Goal: Contribute content: Contribute content

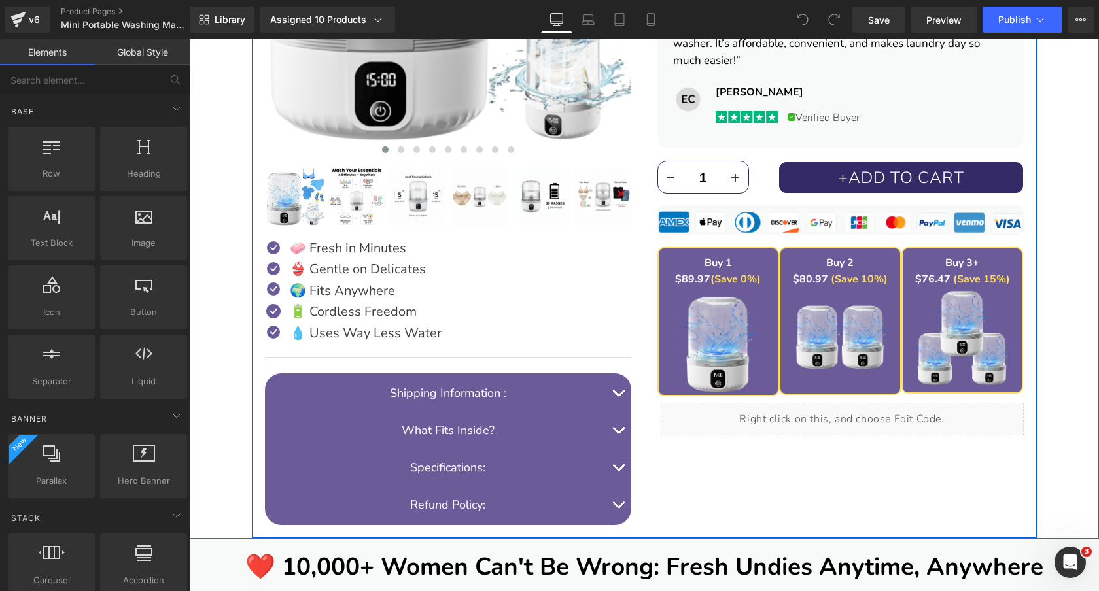
scroll to position [639, 0]
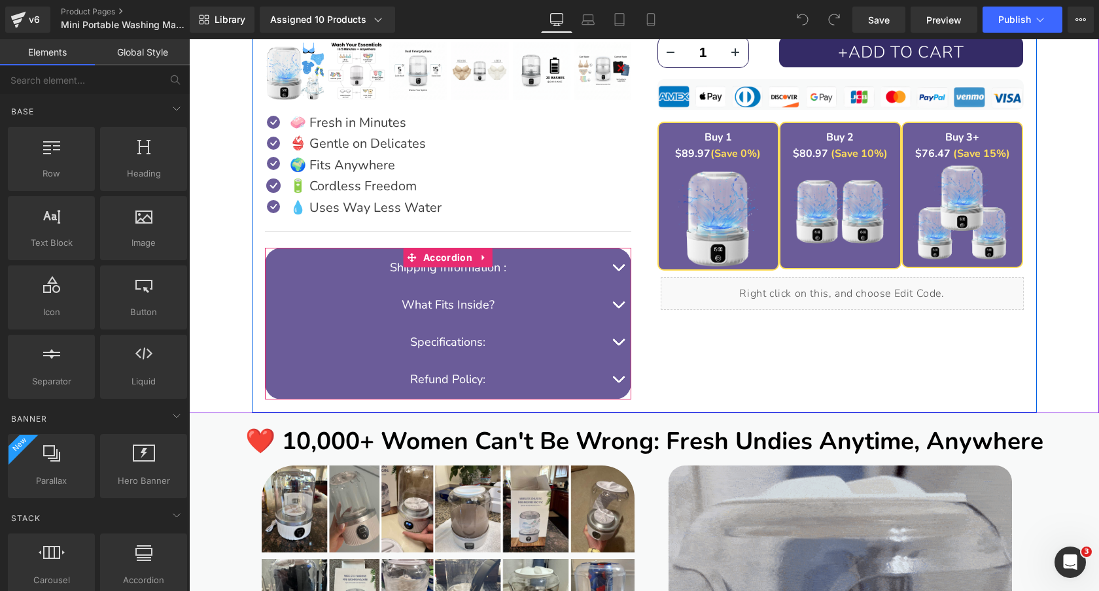
click at [618, 345] on span "button" at bounding box center [618, 345] width 0 height 0
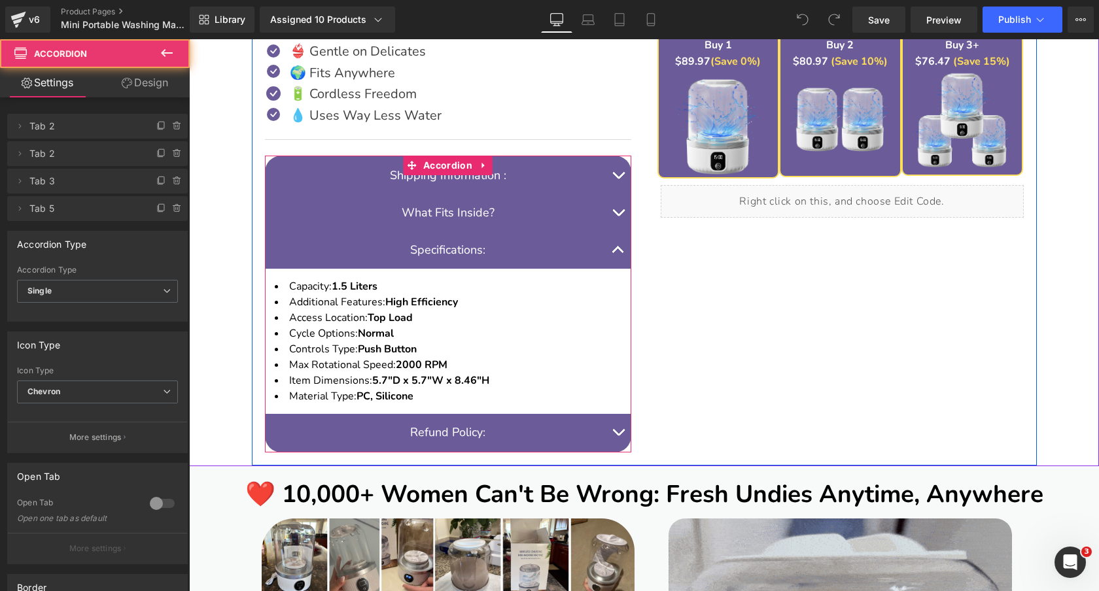
scroll to position [790, 0]
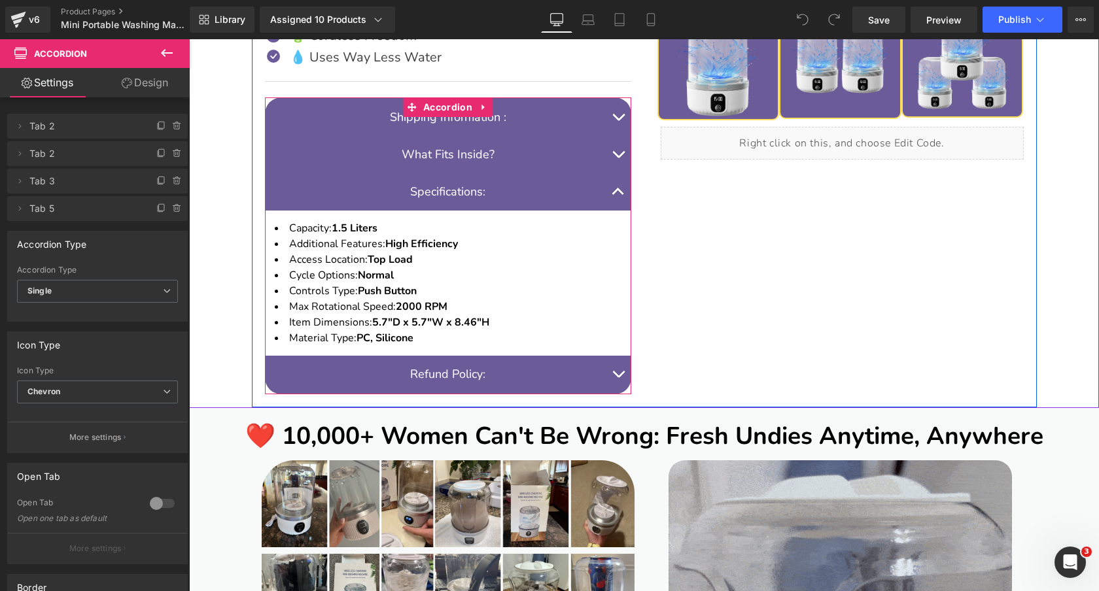
click at [483, 313] on li "Max Rotational Speed: 2000 RPM" at bounding box center [448, 307] width 347 height 16
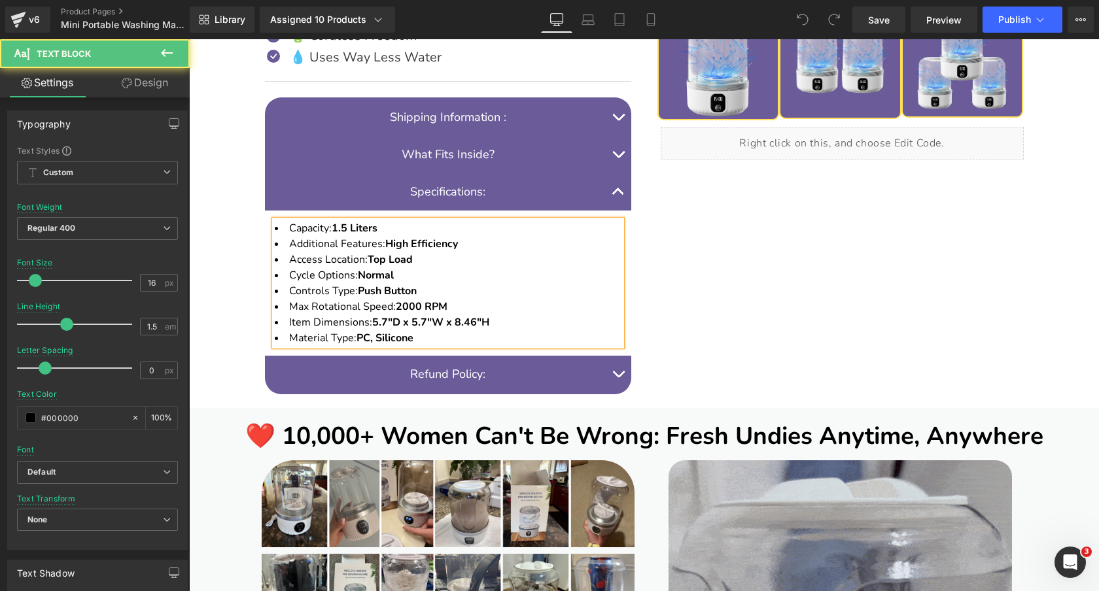
click at [514, 281] on li "Cycle Options: Normal" at bounding box center [448, 276] width 347 height 16
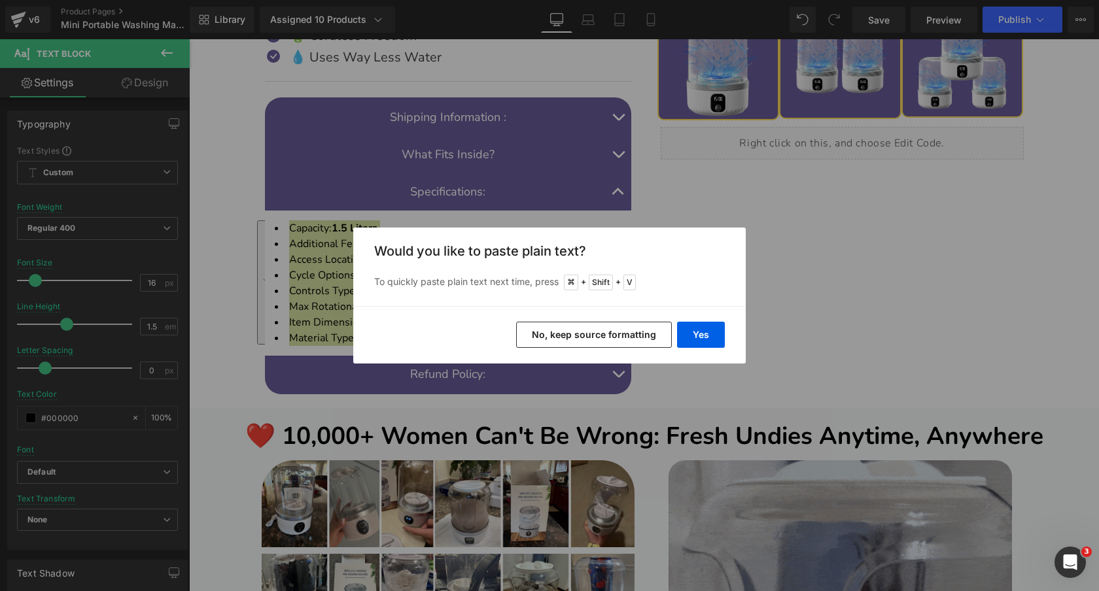
click at [631, 336] on button "No, keep source formatting" at bounding box center [594, 335] width 156 height 26
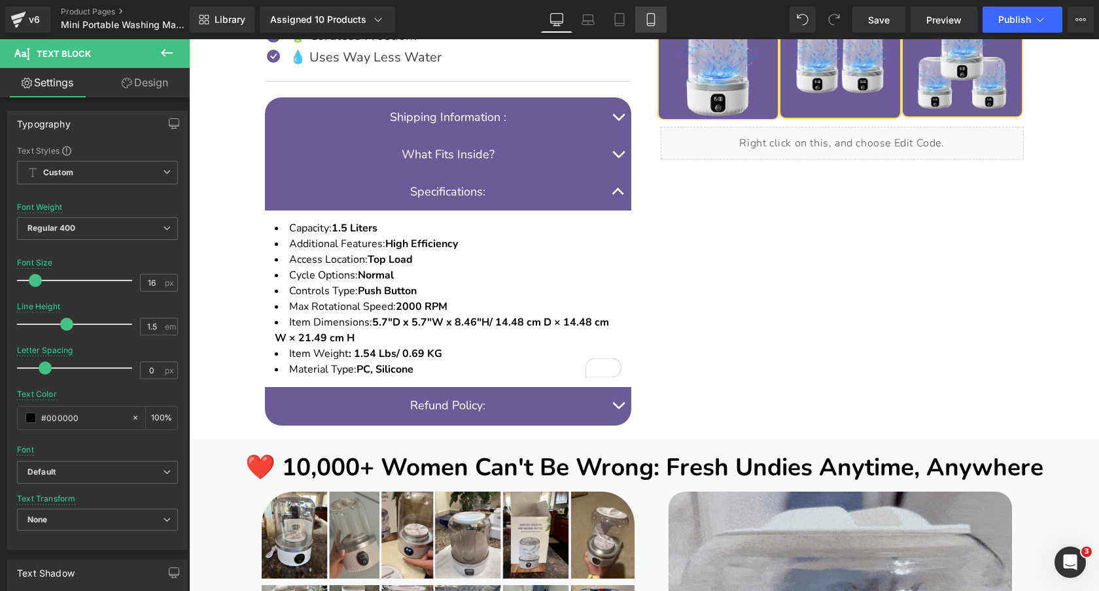
click at [649, 22] on icon at bounding box center [650, 19] width 13 height 13
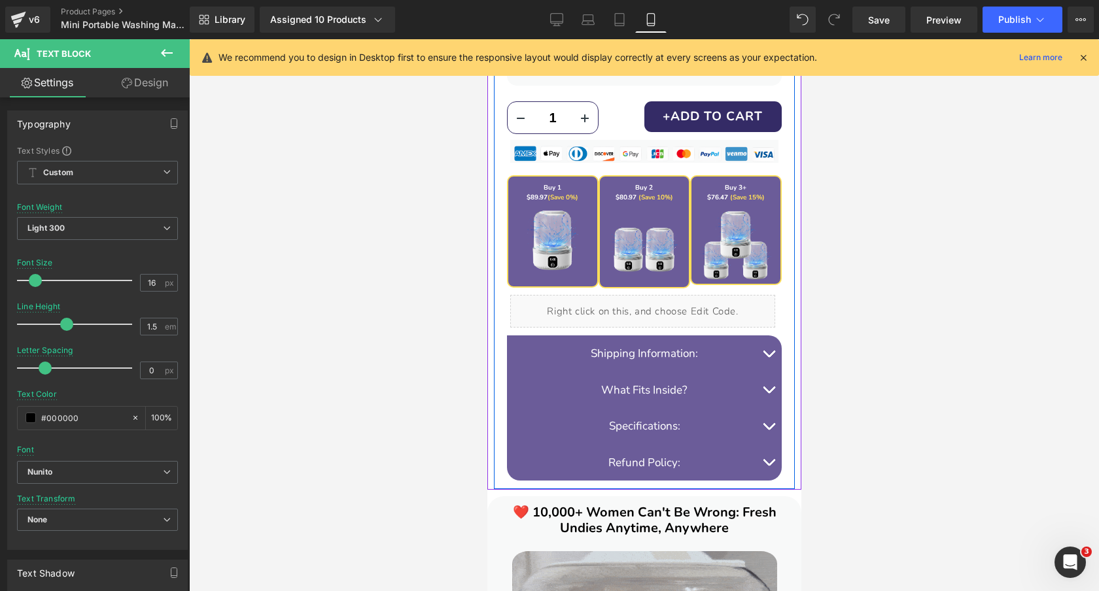
scroll to position [1068, 0]
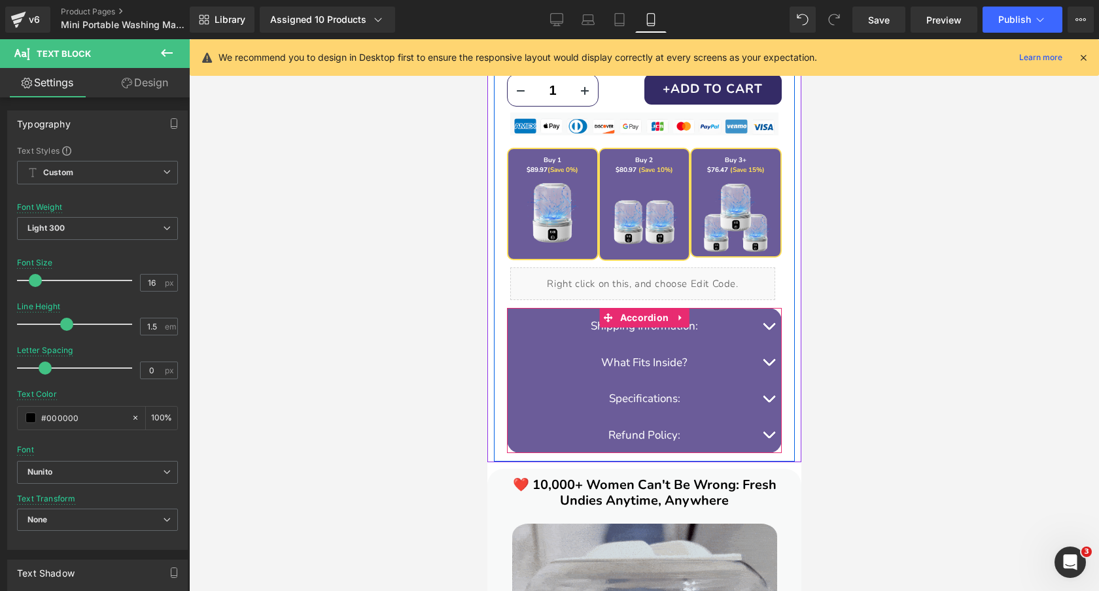
click at [766, 398] on button "button" at bounding box center [768, 399] width 26 height 37
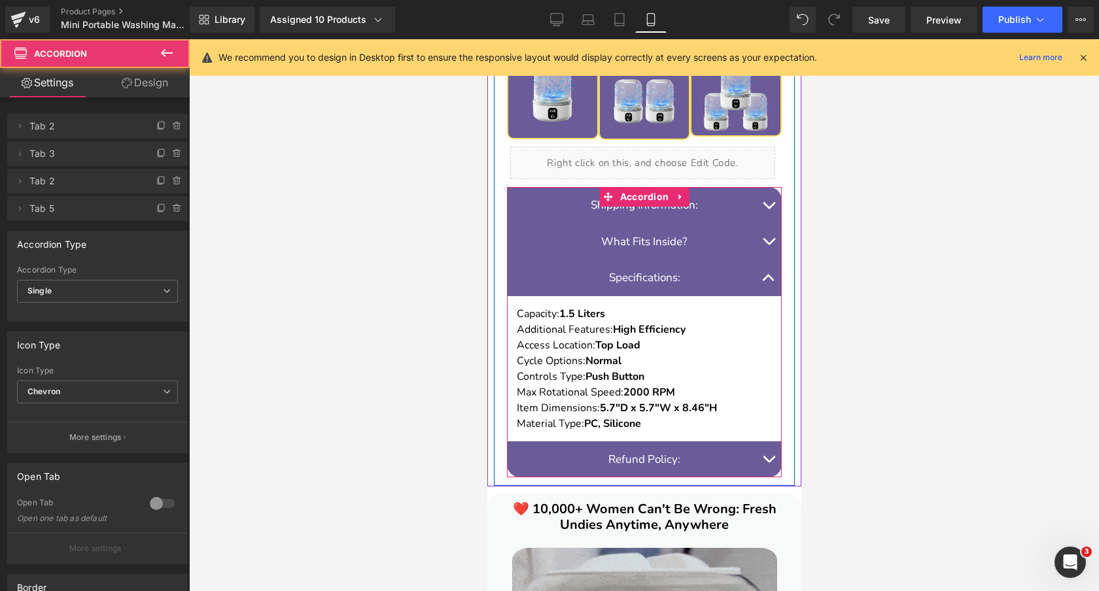
scroll to position [1283, 0]
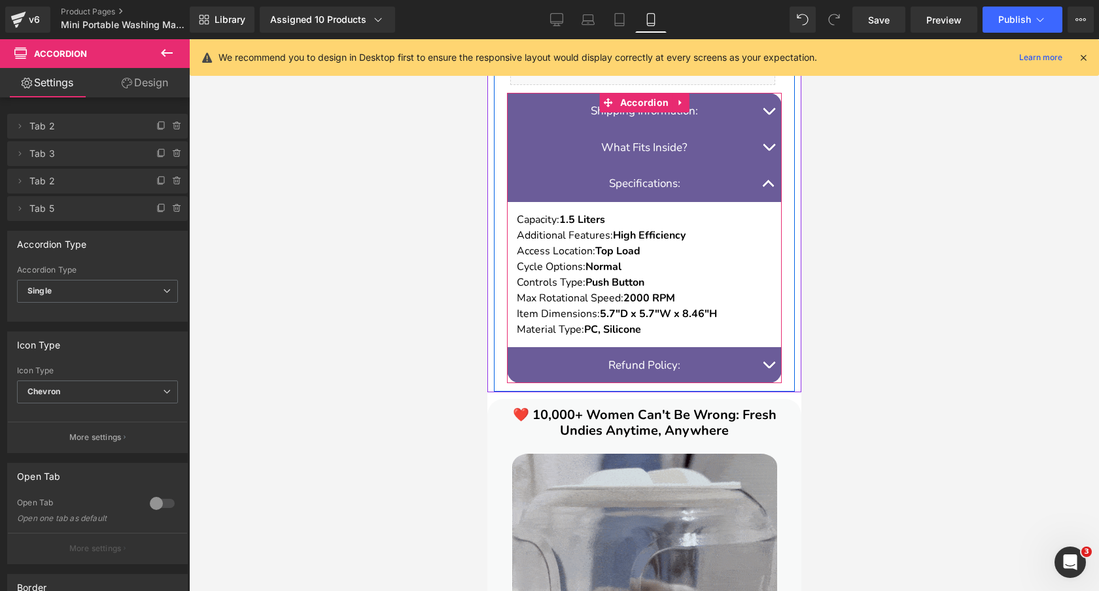
click at [659, 322] on p "Material Type: PC, Silicone" at bounding box center [643, 330] width 255 height 16
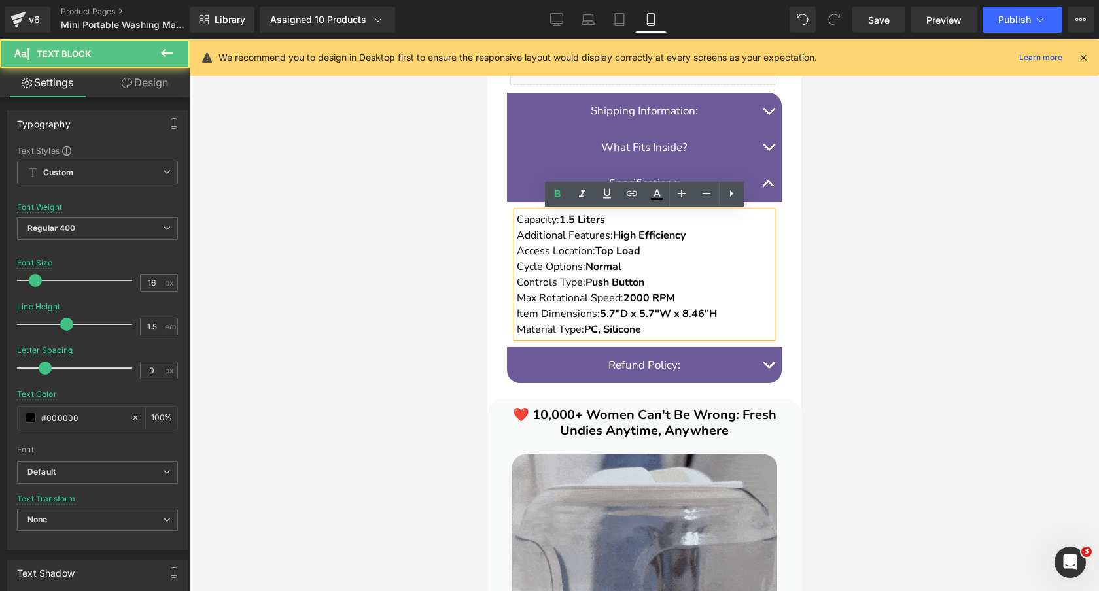
click at [670, 291] on strong "2000 RPM" at bounding box center [649, 298] width 52 height 14
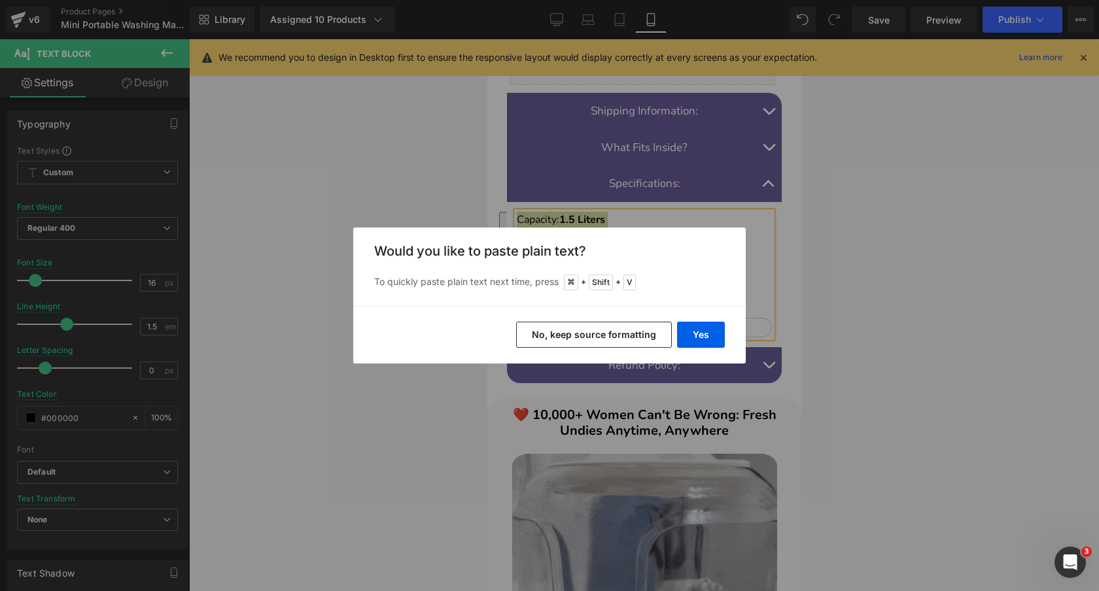
click at [636, 334] on button "No, keep source formatting" at bounding box center [594, 335] width 156 height 26
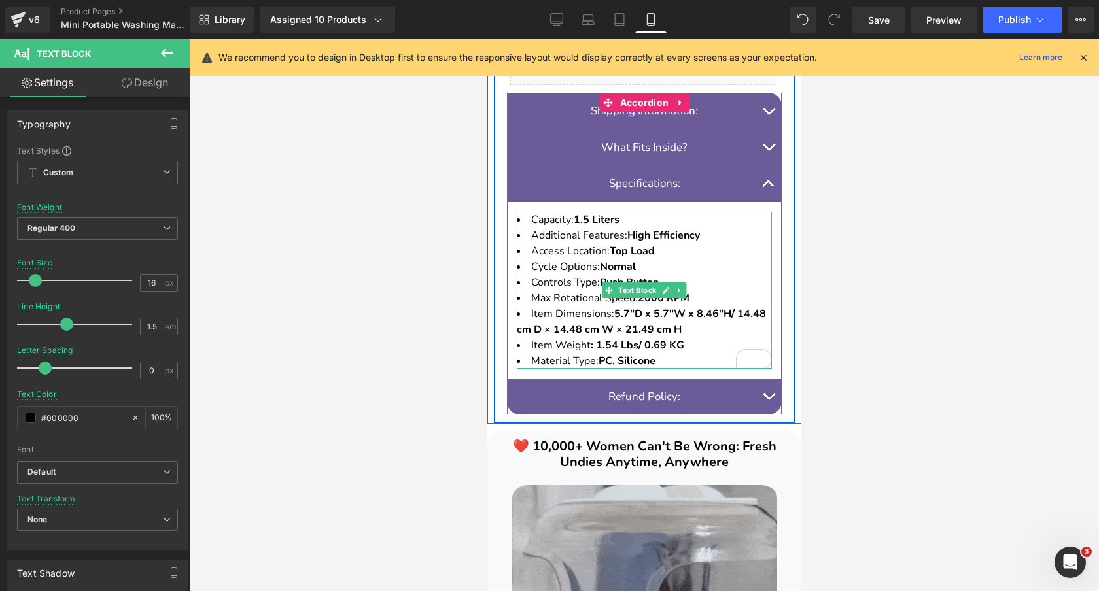
click at [738, 316] on strong "5.7"D x 5.7"W x 8.46"H/ 14.48 cm D × 14.48 cm W × 21.49 cm H" at bounding box center [640, 322] width 249 height 30
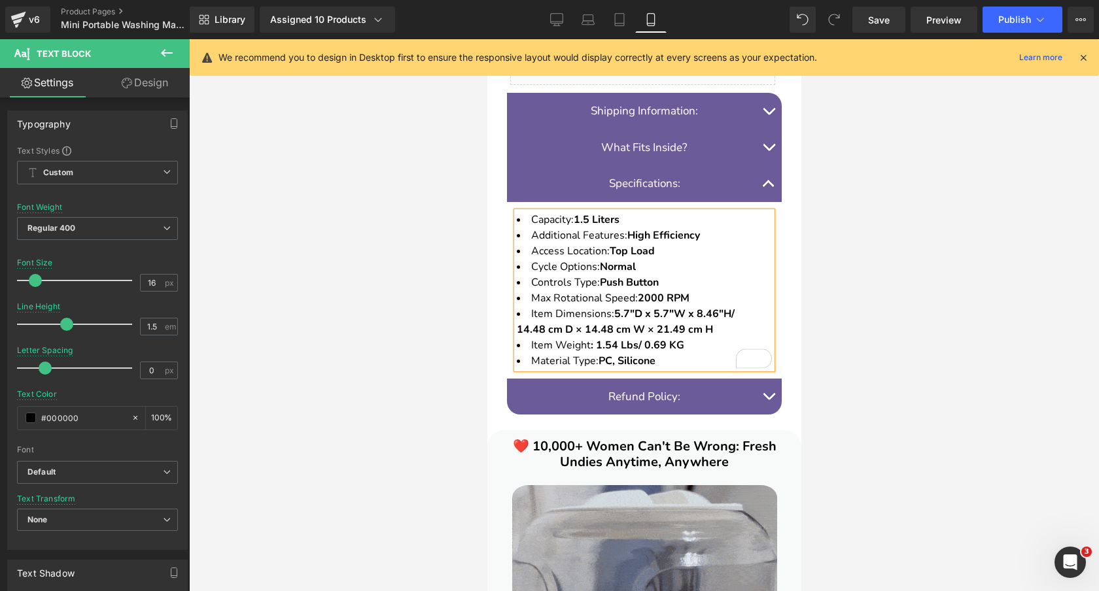
click at [748, 311] on li "Item Dimensions: 5.7"D x 5.7"W x 8.46"H/ 14.48 cm D × 14.48 cm W × 21.49 cm H" at bounding box center [643, 321] width 255 height 31
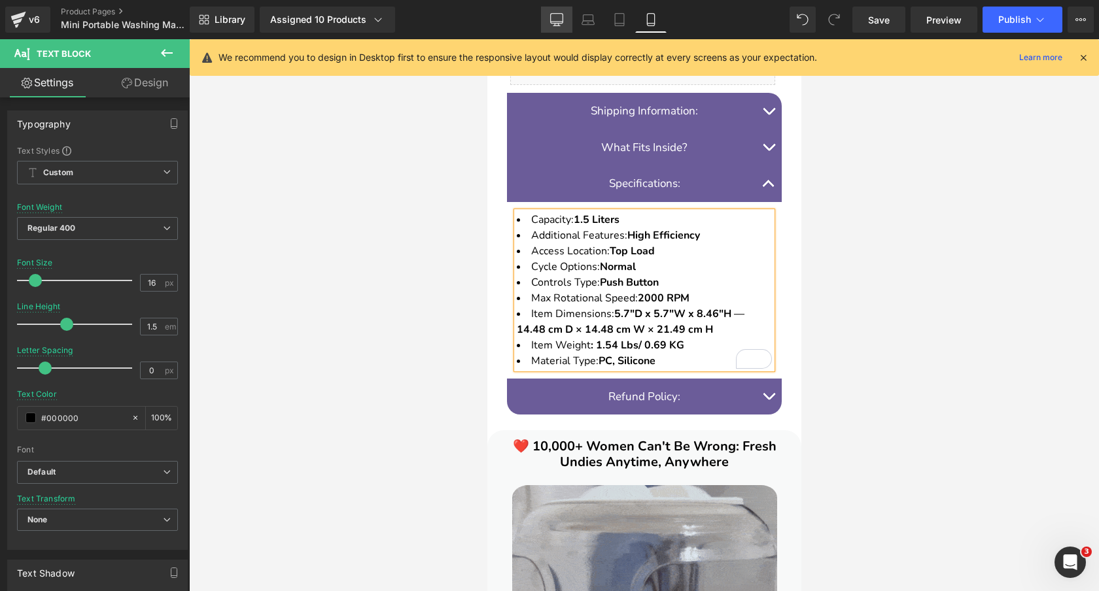
drag, startPoint x: 556, startPoint y: 20, endPoint x: 384, endPoint y: 69, distance: 179.1
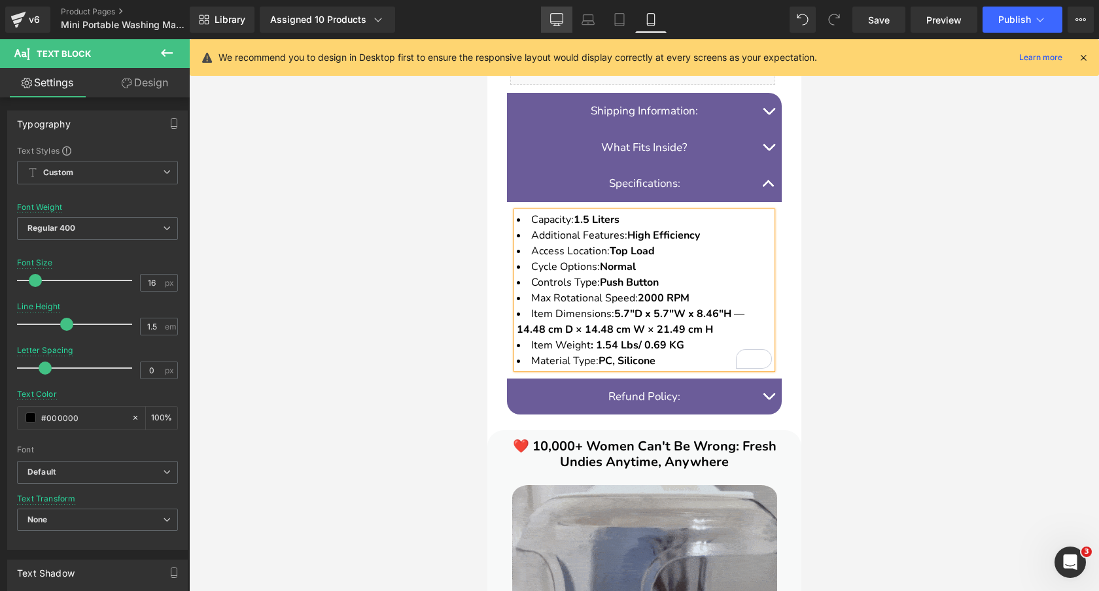
click at [556, 20] on icon at bounding box center [556, 19] width 13 height 13
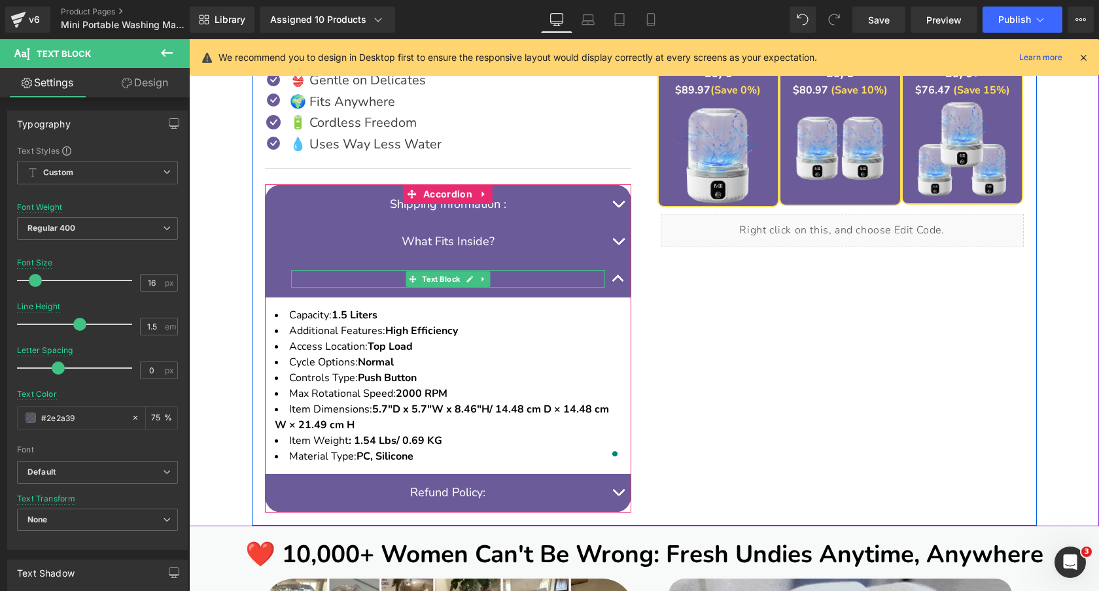
scroll to position [749, 0]
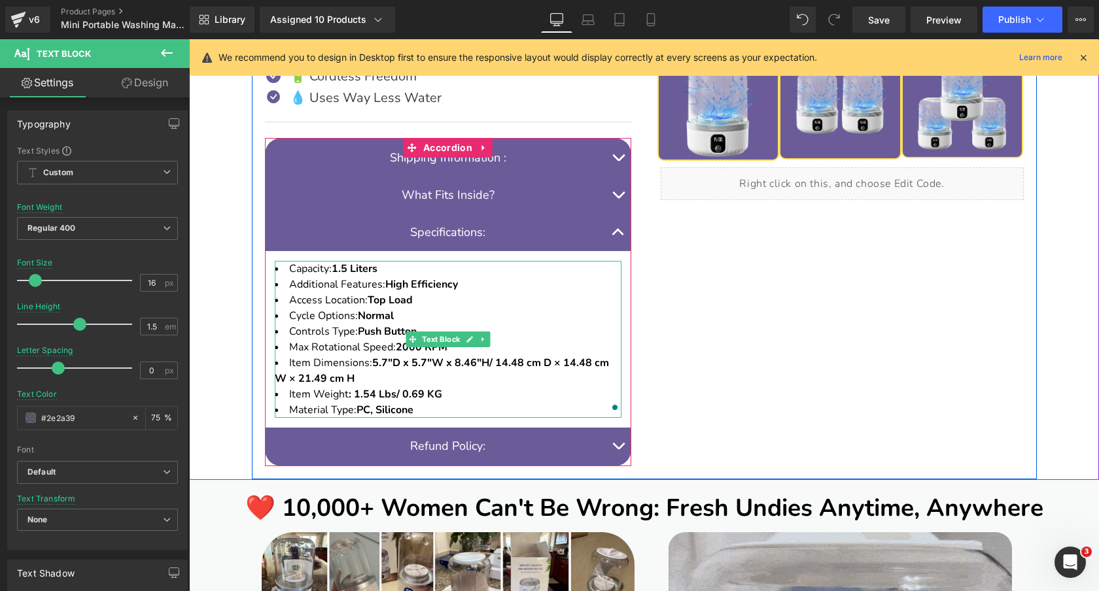
click at [496, 361] on strong "5.7"D x 5.7"W x 8.46"H/ 14.48 cm D × 14.48 cm W × 21.49 cm H" at bounding box center [442, 371] width 334 height 30
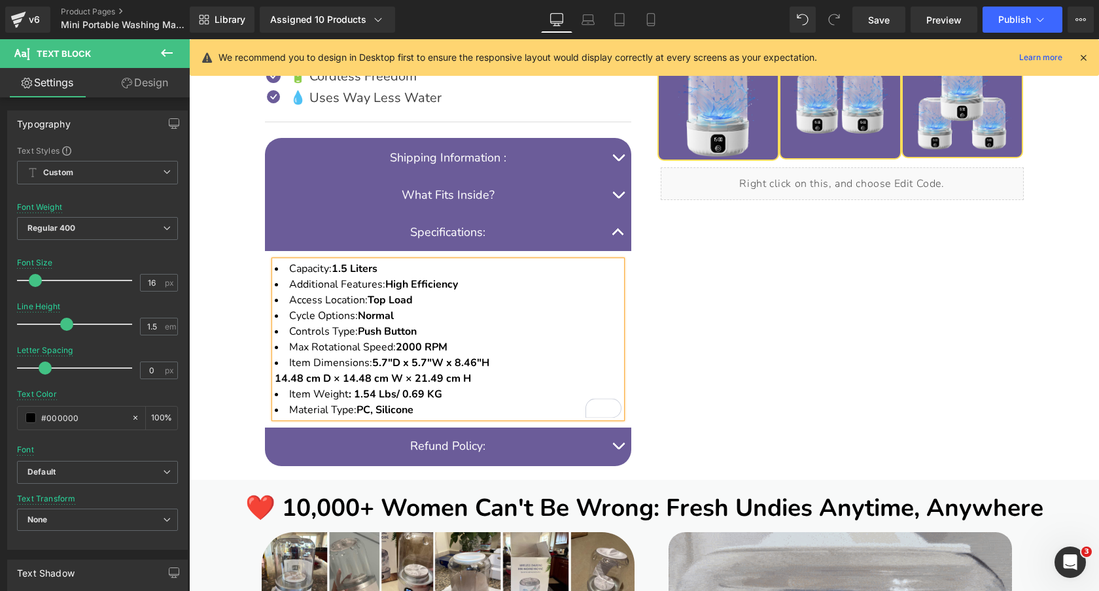
click at [519, 362] on li "Item Dimensions: 5.7"D x 5.7"W x 8.46"H 14.48 cm D × 14.48 cm W × 21.49 cm H" at bounding box center [448, 370] width 347 height 31
click at [879, 16] on span "Save" at bounding box center [879, 20] width 22 height 14
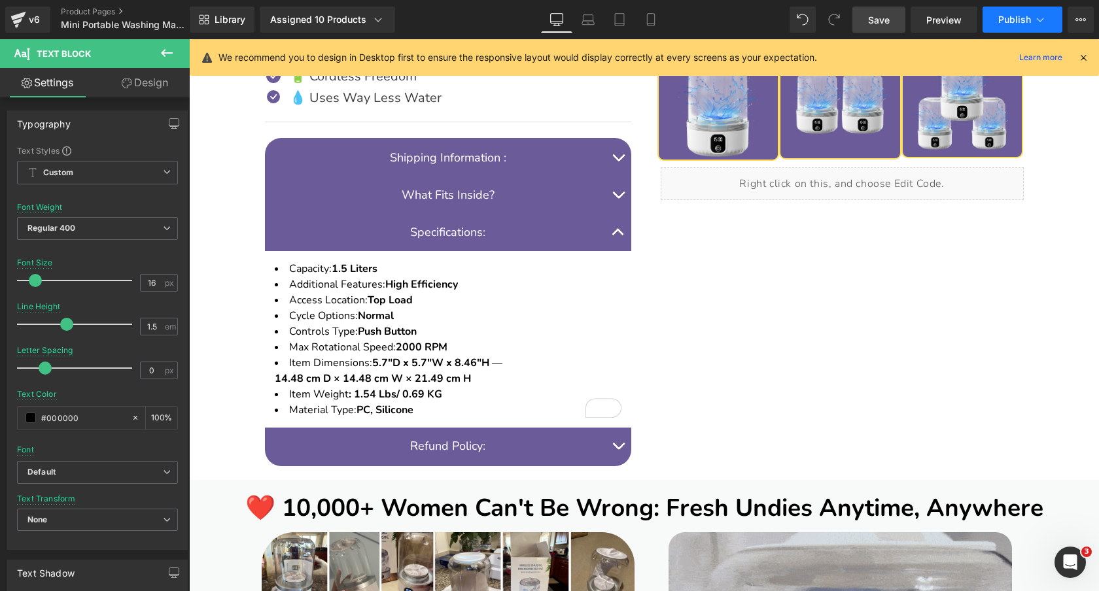
click at [1018, 19] on span "Publish" at bounding box center [1014, 19] width 33 height 10
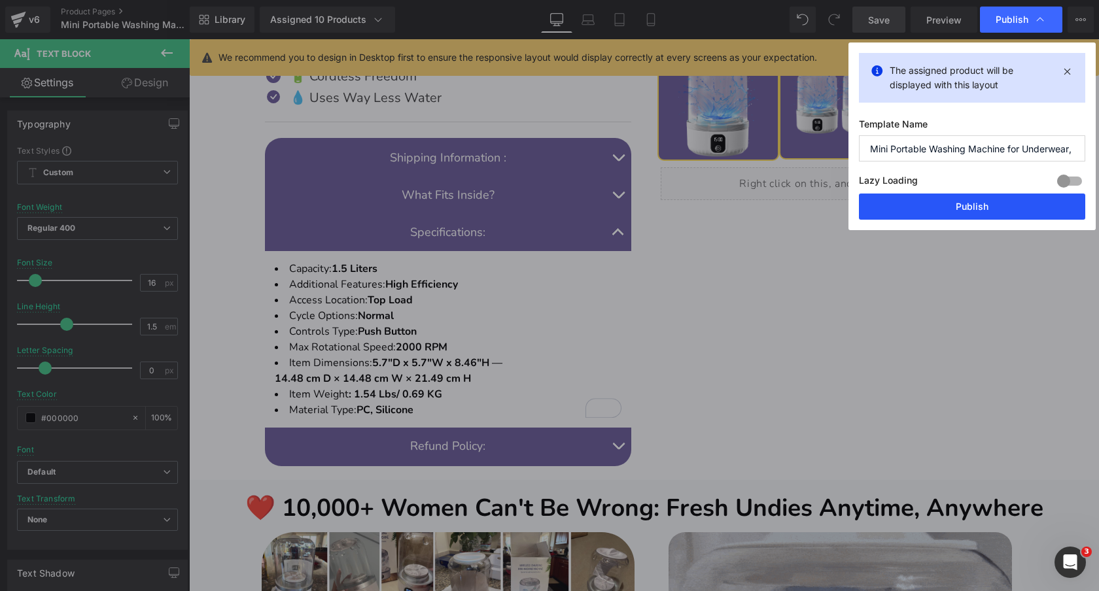
click at [901, 205] on button "Publish" at bounding box center [972, 207] width 226 height 26
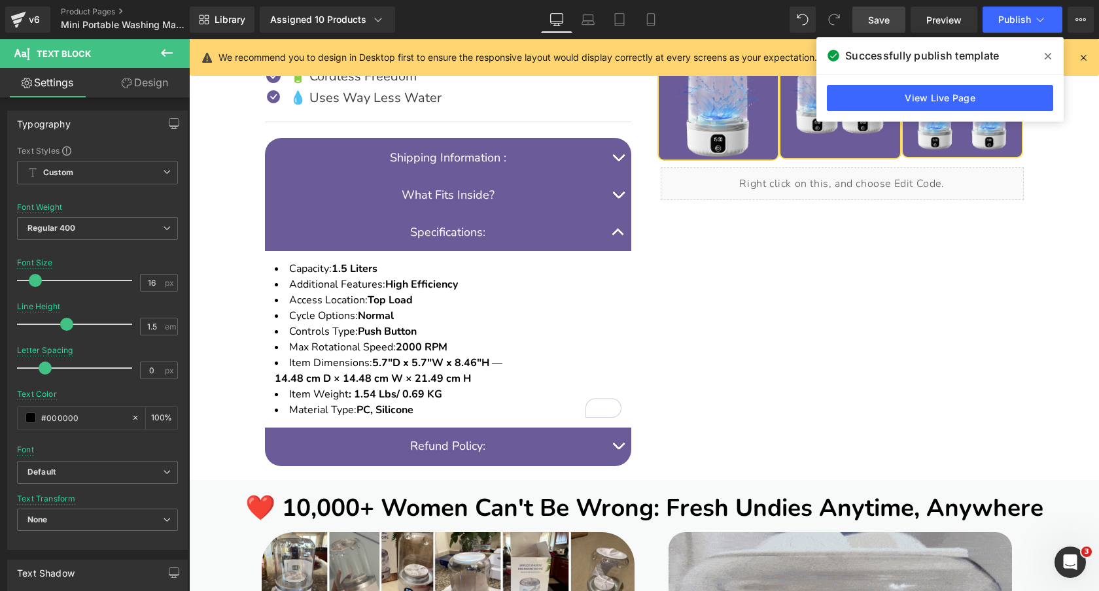
click at [875, 24] on span "Save" at bounding box center [879, 20] width 22 height 14
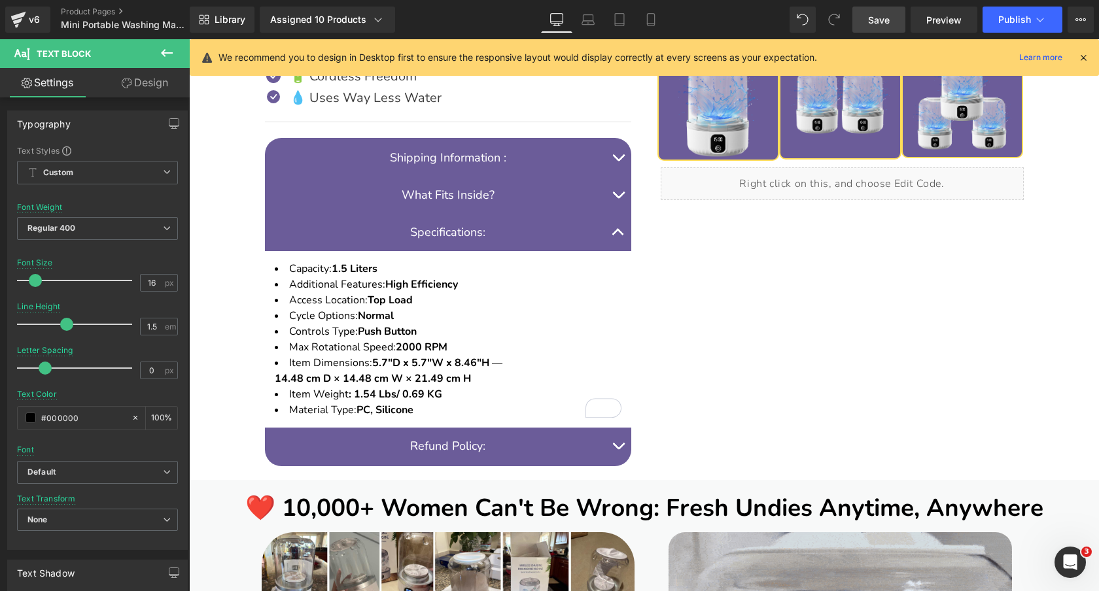
click at [886, 13] on span "Save" at bounding box center [879, 20] width 22 height 14
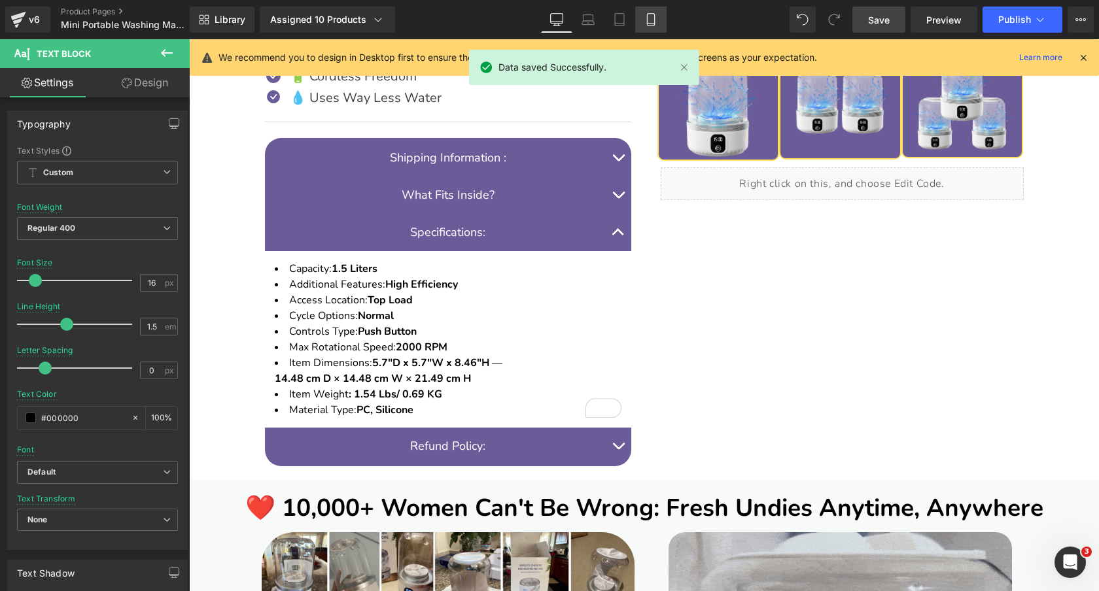
click at [642, 20] on link "Mobile" at bounding box center [650, 20] width 31 height 26
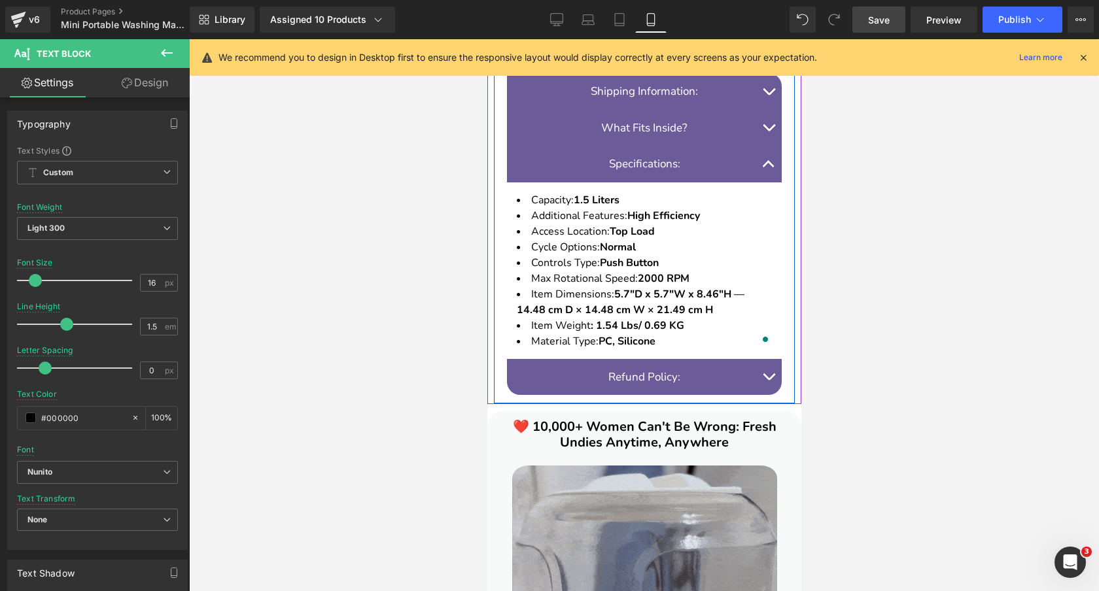
scroll to position [1321, 0]
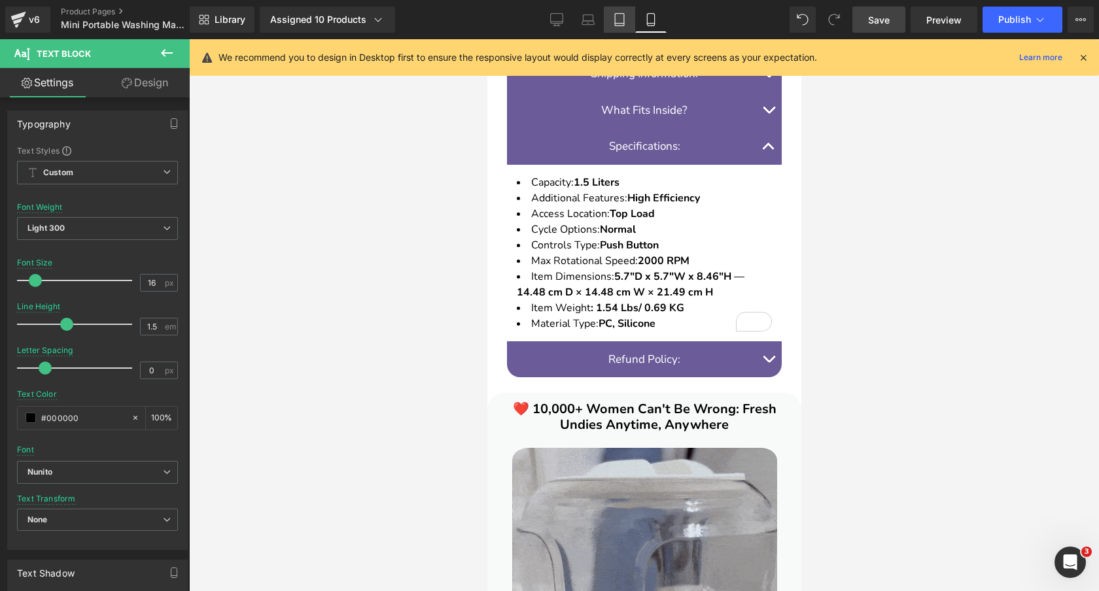
click at [618, 28] on link "Tablet" at bounding box center [619, 20] width 31 height 26
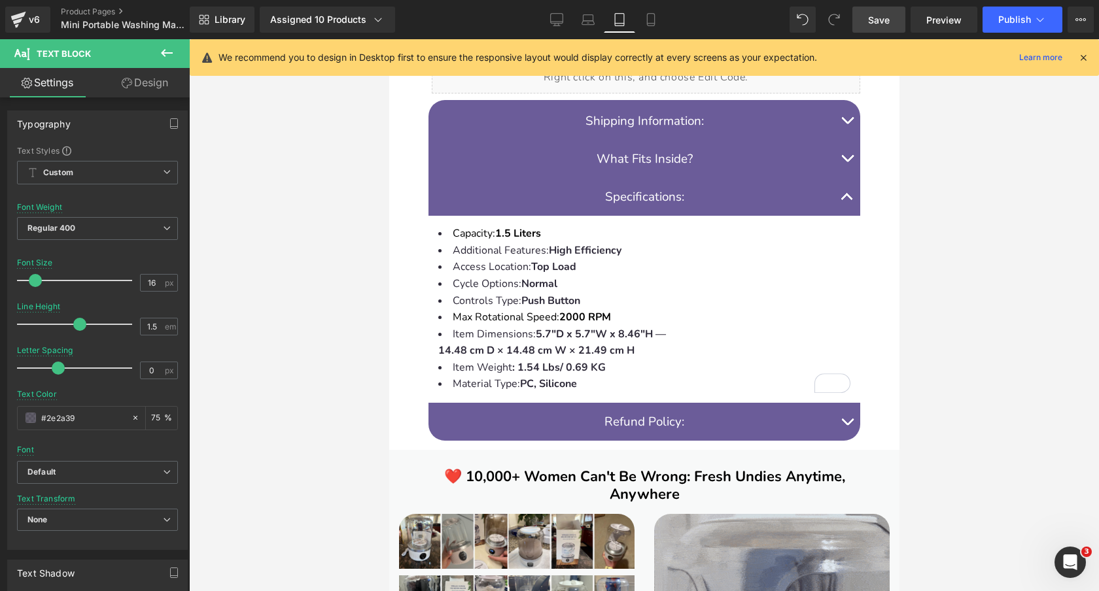
scroll to position [1631, 0]
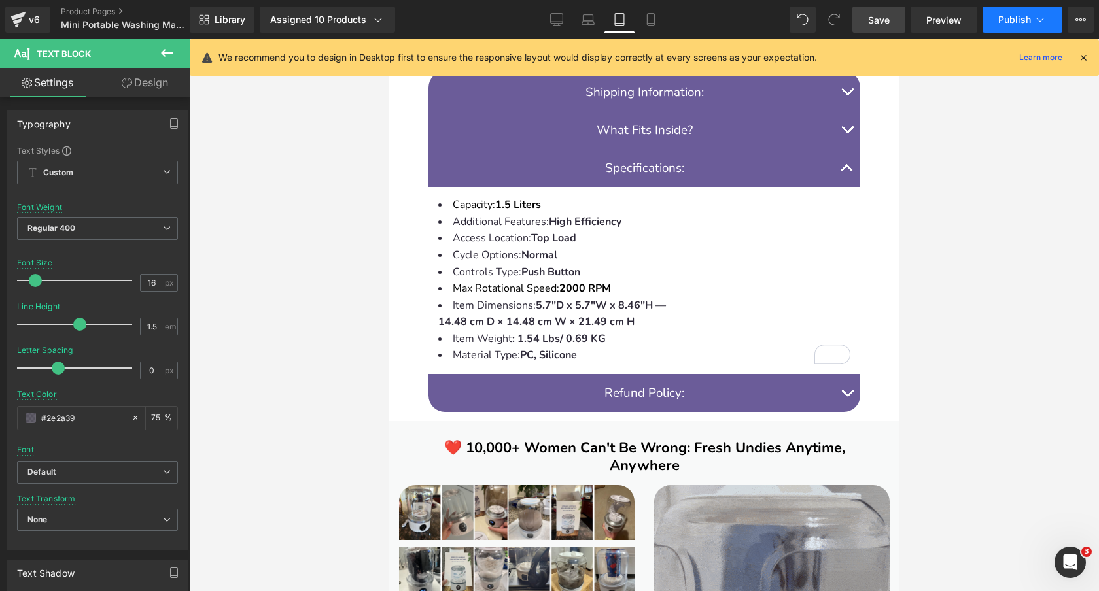
click at [1018, 24] on span "Publish" at bounding box center [1014, 19] width 33 height 10
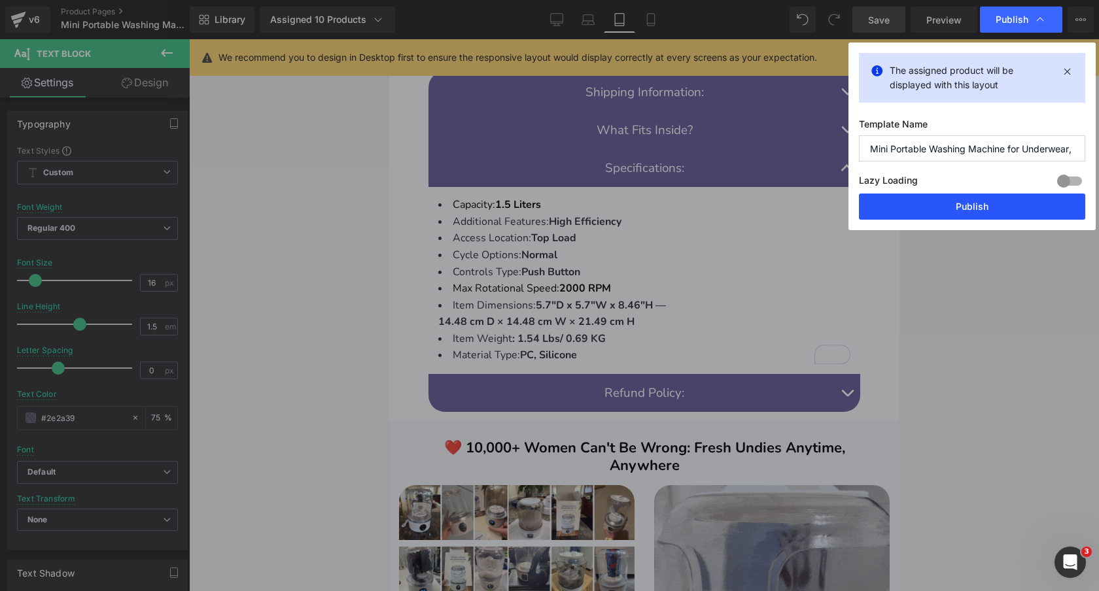
click at [967, 208] on button "Publish" at bounding box center [972, 207] width 226 height 26
